Goal: Navigation & Orientation: Find specific page/section

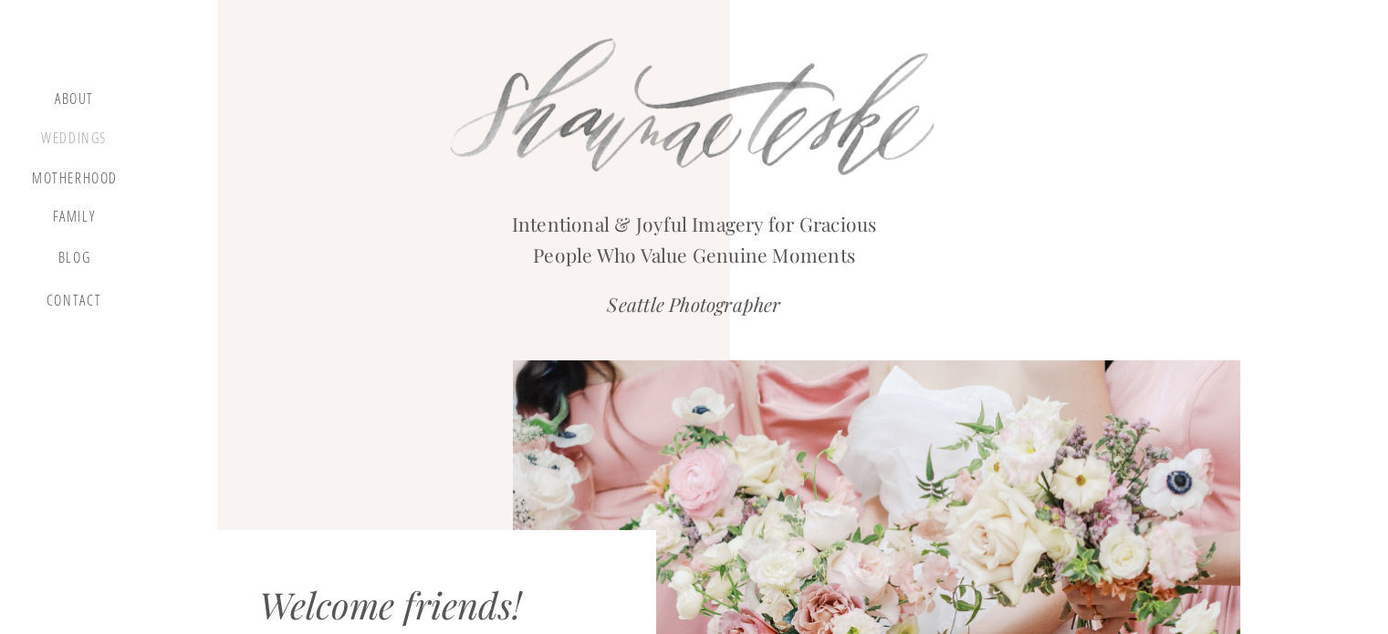
click at [79, 150] on div "Weddings" at bounding box center [73, 141] width 69 height 23
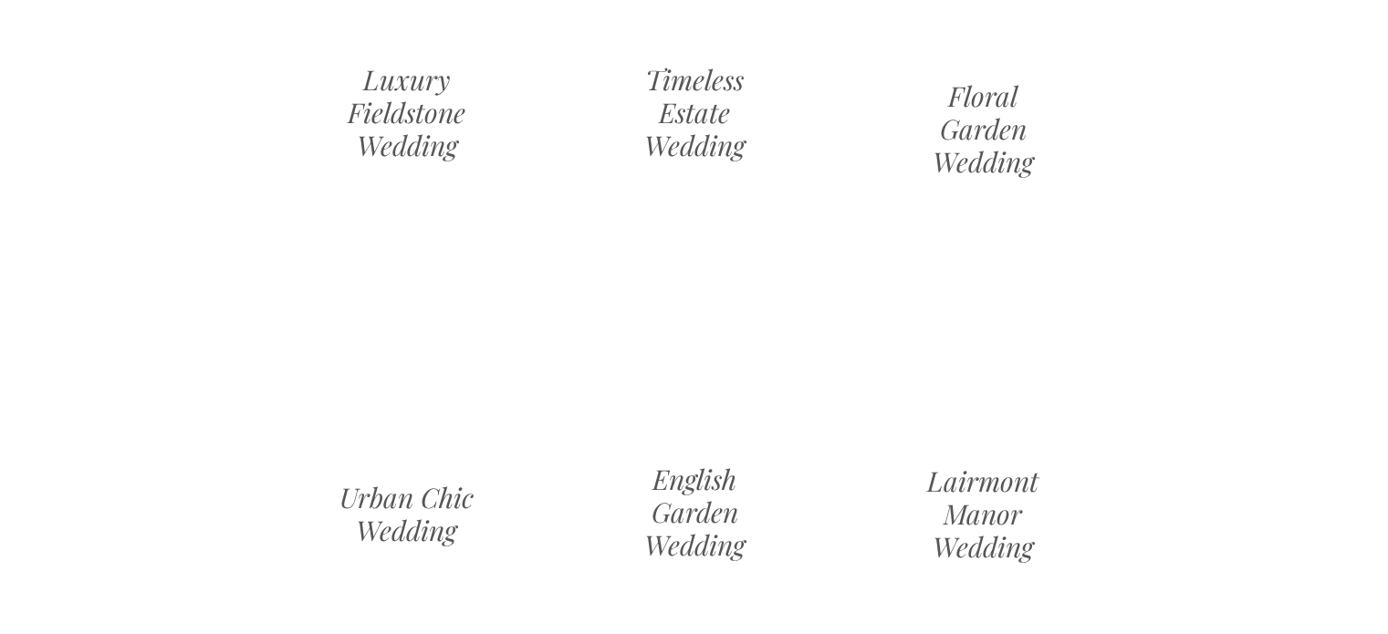
scroll to position [1854, 0]
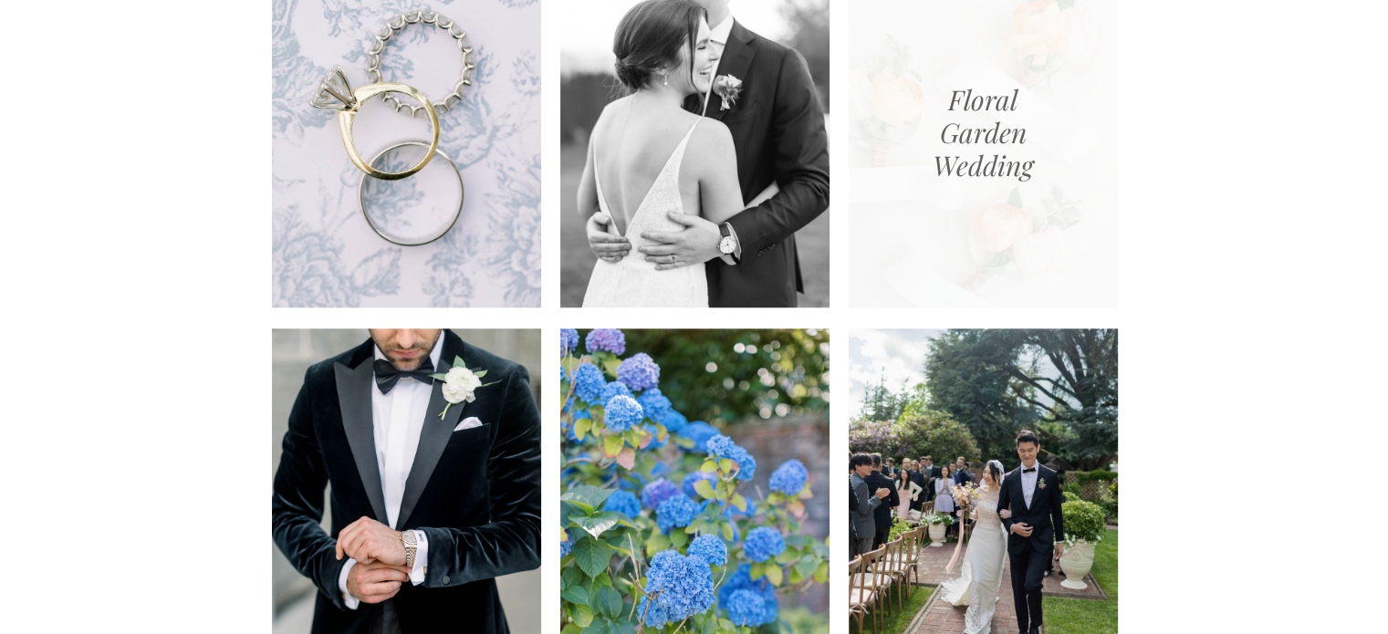
click at [1004, 170] on div at bounding box center [982, 120] width 269 height 374
